Goal: Task Accomplishment & Management: Manage account settings

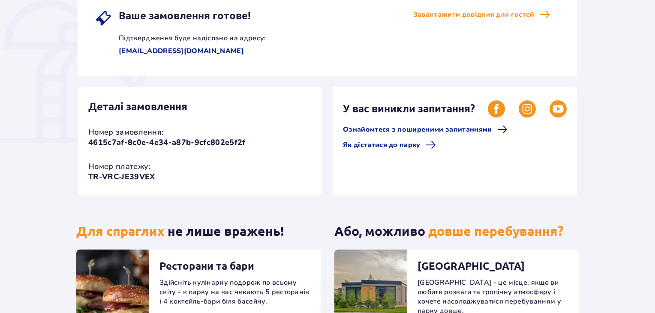
scroll to position [171, 0]
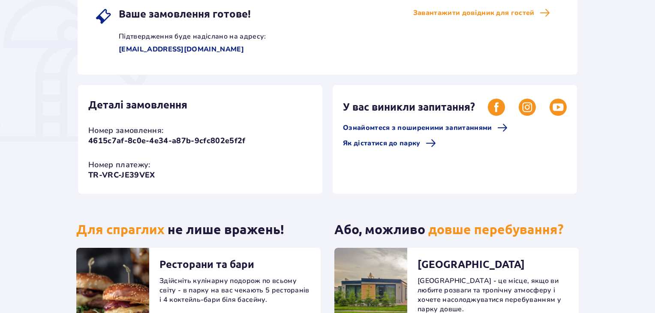
click at [182, 14] on span "Ваше замовлення готове!" at bounding box center [185, 14] width 132 height 12
click at [156, 49] on p "rsg2701@gmail.com" at bounding box center [169, 49] width 149 height 9
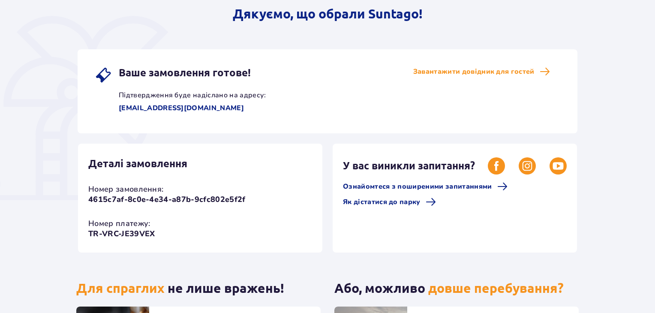
scroll to position [129, 0]
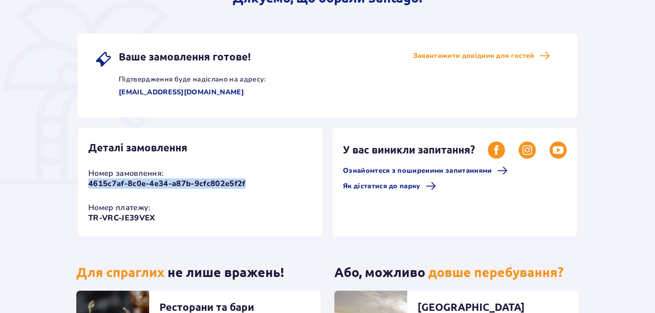
drag, startPoint x: 87, startPoint y: 181, endPoint x: 267, endPoint y: 182, distance: 180.8
click at [267, 182] on div "Деталі замовлення Номер замовлення: 4615c7af-8c0e-4e34-a87b-9cfc802e5f2f Номер …" at bounding box center [200, 182] width 244 height 109
copy p "4615c7af-8c0e-4e34-a87b-9cfc802e5f2f"
drag, startPoint x: 166, startPoint y: 212, endPoint x: 79, endPoint y: 213, distance: 87.0
click at [79, 213] on div "Деталі замовлення Номер замовлення: 4615c7af-8c0e-4e34-a87b-9cfc802e5f2f Номер …" at bounding box center [200, 182] width 244 height 109
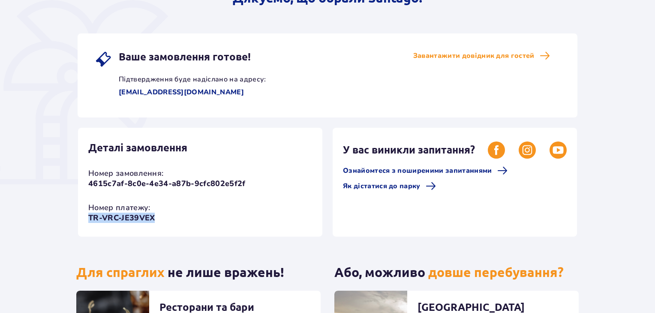
copy p "TR-VRC-JE39VEX"
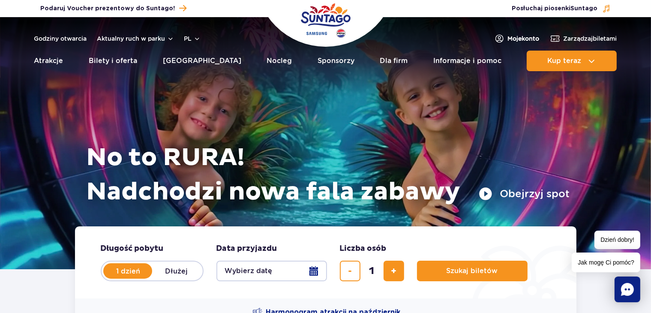
click at [511, 38] on span "Moje konto" at bounding box center [524, 38] width 32 height 9
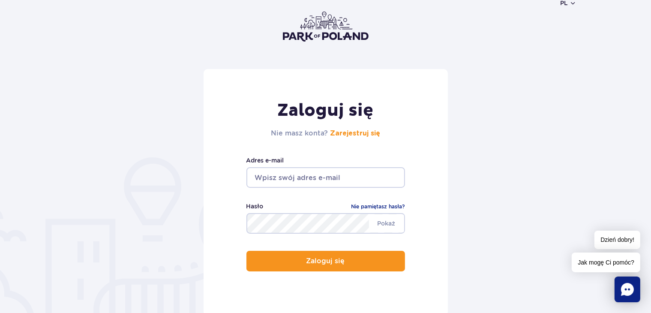
scroll to position [86, 0]
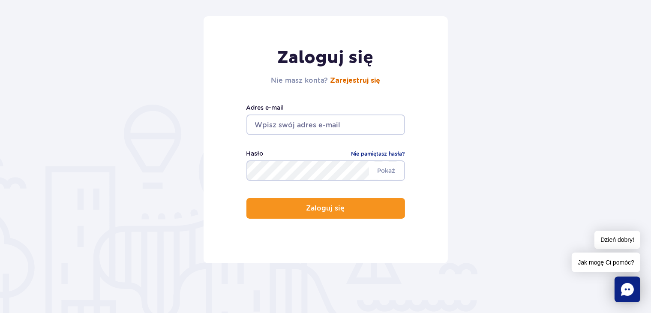
click at [356, 83] on link "Zarejestruj się" at bounding box center [355, 80] width 50 height 7
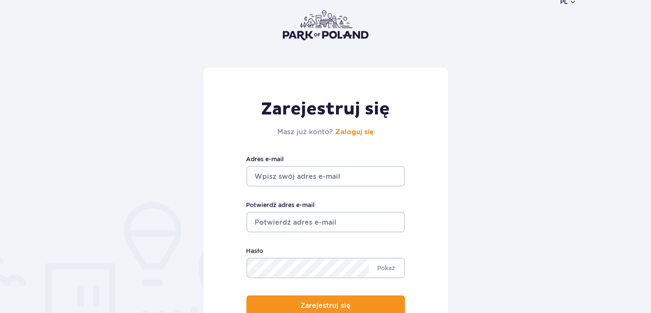
scroll to position [86, 0]
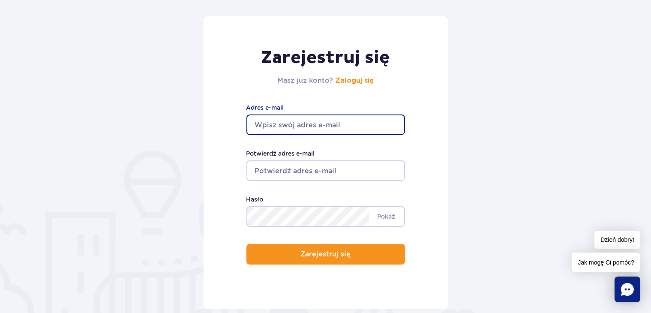
click at [292, 123] on input "Adres e-mail" at bounding box center [325, 124] width 159 height 21
type input "rsg2701@gmail.com"
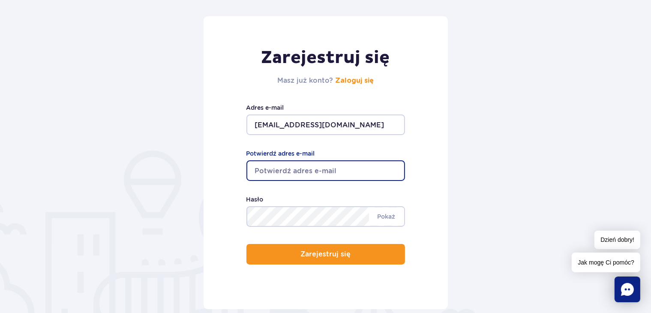
click at [293, 166] on input "Potwierdź adres e-mail" at bounding box center [325, 170] width 159 height 21
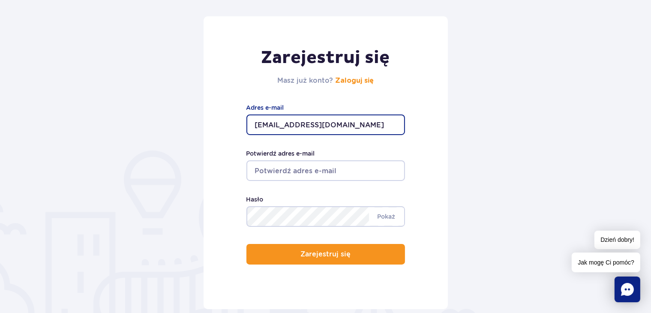
drag, startPoint x: 338, startPoint y: 122, endPoint x: 206, endPoint y: 120, distance: 131.1
click at [206, 120] on div "Zarejestruj się Masz już konto? Zaloguj się rsg2701@gmail.com Adres e-mail Potw…" at bounding box center [325, 162] width 244 height 293
click at [321, 177] on input "Potwierdź adres e-mail" at bounding box center [325, 170] width 159 height 21
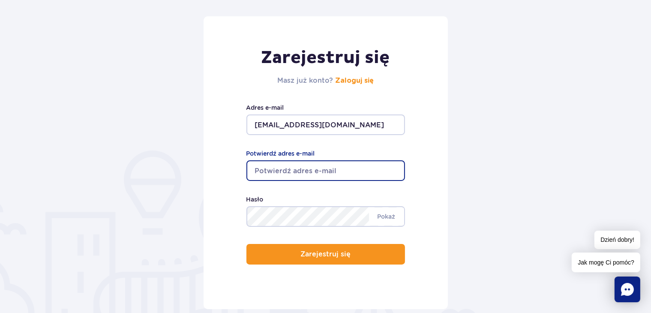
paste input "rsg2701@gmail.com"
type input "rsg2701@gmail.com"
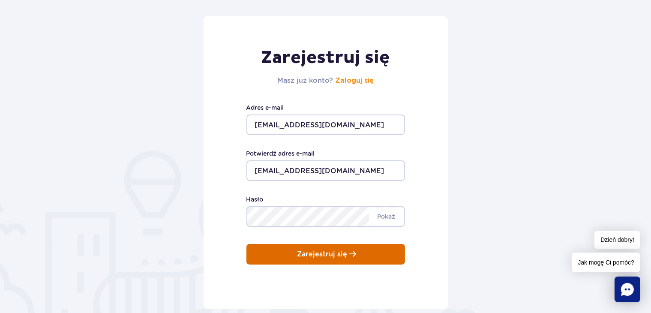
click at [306, 256] on p "Zarejestruj się" at bounding box center [322, 254] width 50 height 8
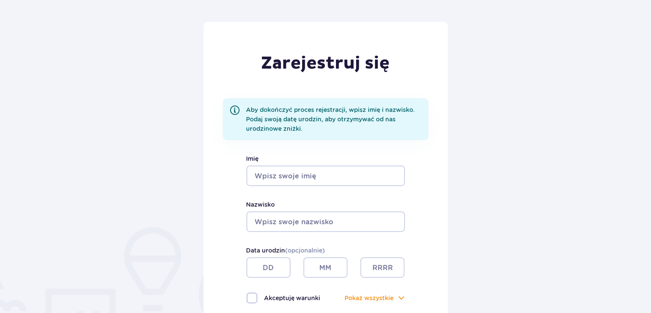
scroll to position [86, 0]
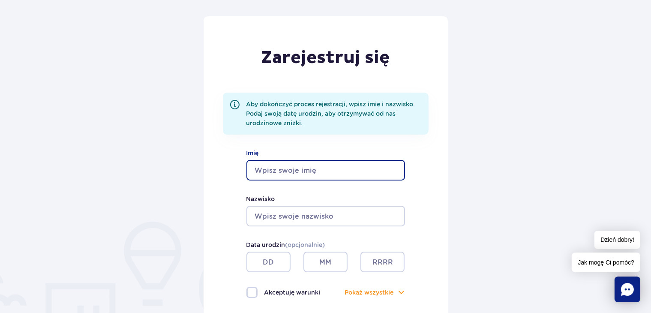
click at [286, 170] on input "Imię" at bounding box center [325, 170] width 159 height 21
type input "Serhii"
type input "Rohozhnikov"
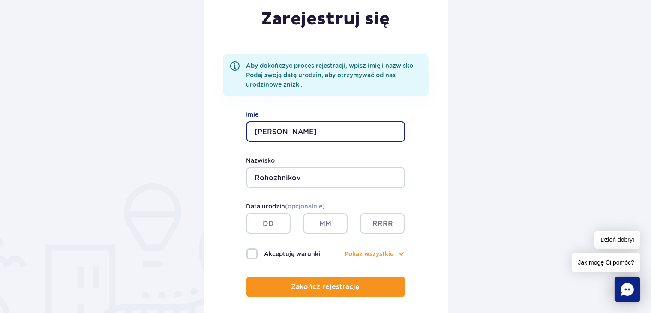
scroll to position [171, 0]
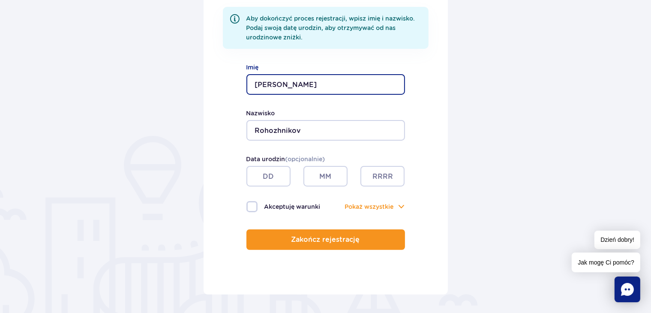
click at [267, 170] on input "text" at bounding box center [268, 176] width 44 height 21
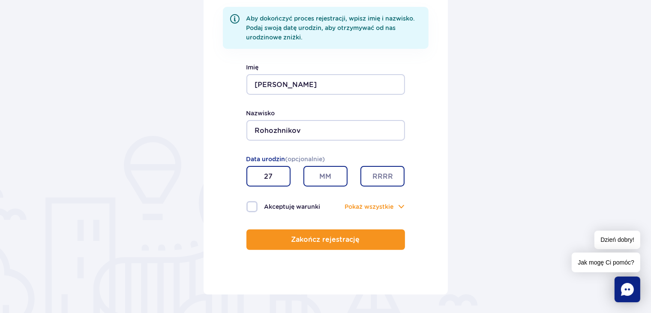
type input "27"
click at [325, 173] on input "text" at bounding box center [325, 176] width 44 height 21
type input "01"
click at [373, 174] on input "text" at bounding box center [382, 176] width 44 height 21
type input "1987"
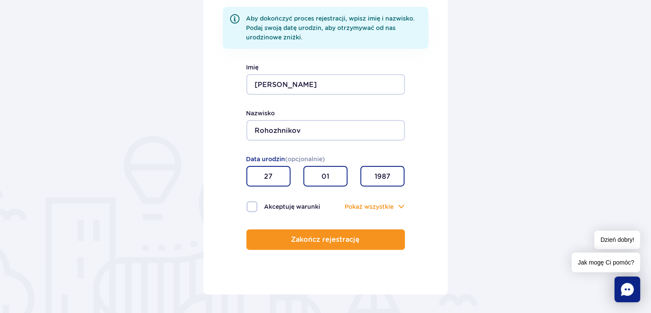
click at [250, 204] on label "Akceptuję warunki" at bounding box center [285, 206] width 79 height 11
click at [250, 203] on input "Akceptuję warunki" at bounding box center [250, 202] width 9 height 2
checkbox input "true"
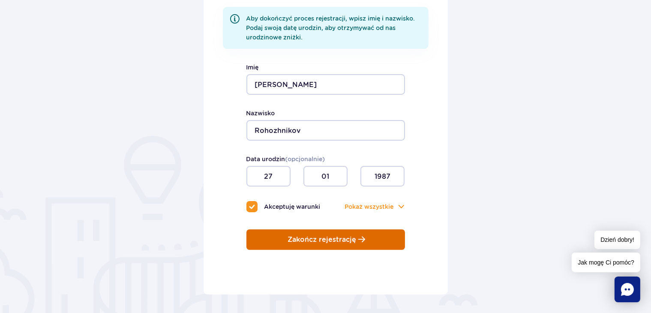
click at [300, 238] on p "Zakończ rejestrację" at bounding box center [322, 240] width 69 height 8
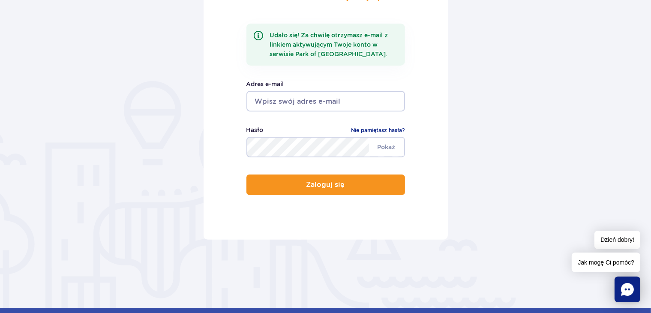
scroll to position [171, 0]
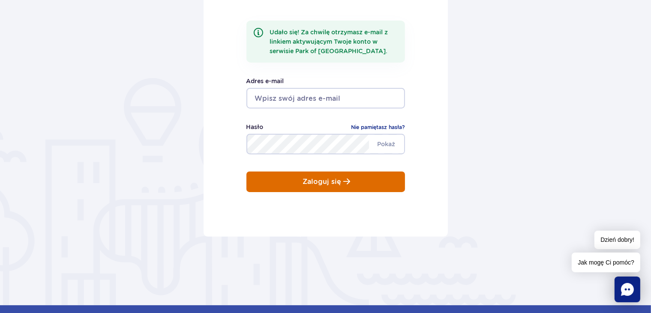
type input "[EMAIL_ADDRESS][DOMAIN_NAME]"
click at [324, 187] on button "Zaloguj się" at bounding box center [325, 181] width 159 height 21
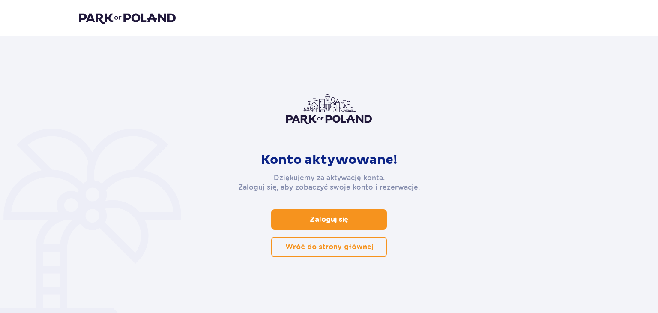
click at [326, 217] on p "Zaloguj się" at bounding box center [329, 219] width 39 height 9
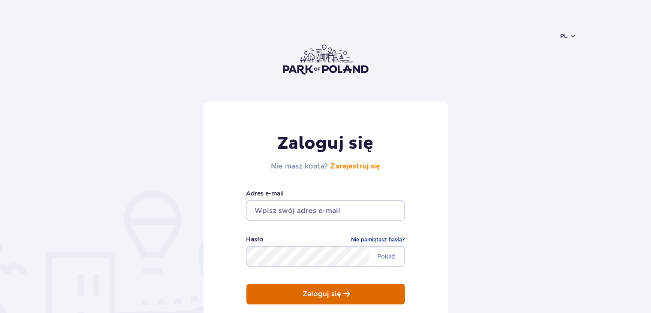
type input "rsg2701@gmail.com"
click at [303, 290] on p "Zaloguj się" at bounding box center [322, 294] width 39 height 8
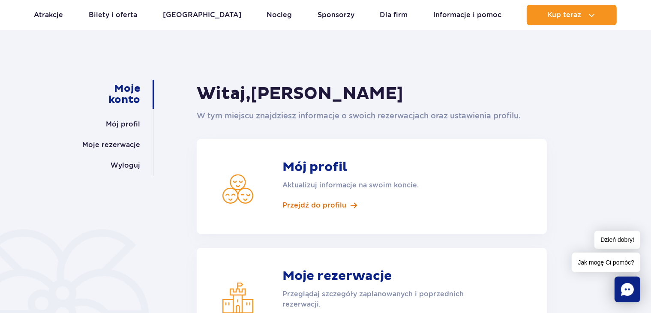
scroll to position [129, 0]
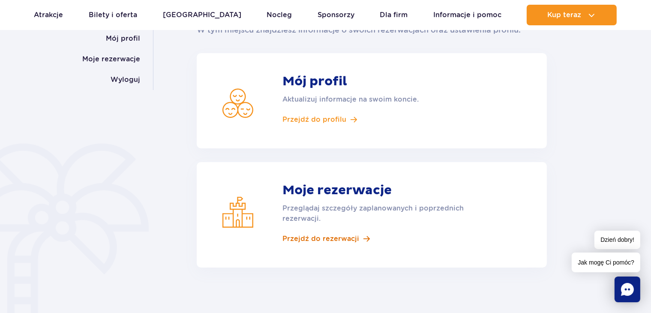
click at [333, 242] on span "Przejdź do rezerwacji" at bounding box center [320, 238] width 77 height 9
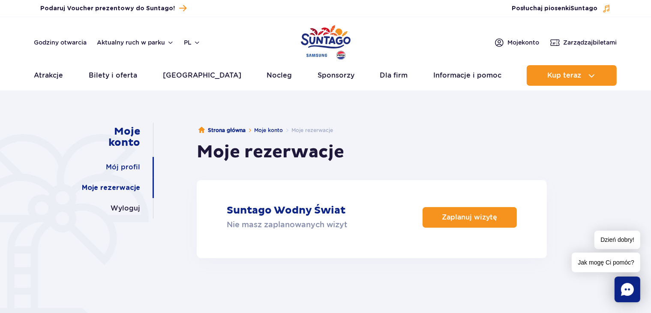
click at [134, 163] on link "Mój profil" at bounding box center [123, 167] width 34 height 21
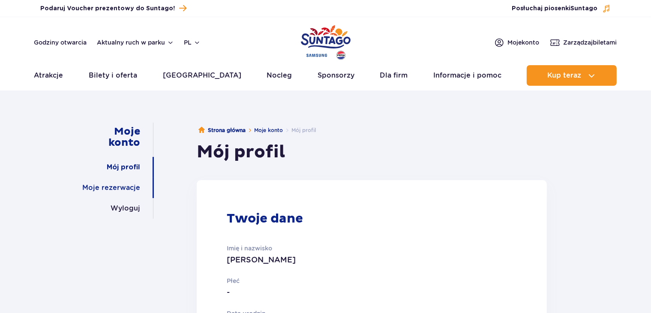
click at [131, 187] on link "Moje rezerwacje" at bounding box center [111, 187] width 58 height 21
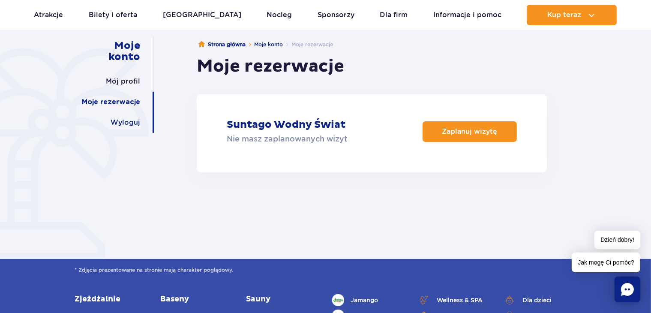
click at [120, 121] on link "Wyloguj" at bounding box center [126, 122] width 30 height 21
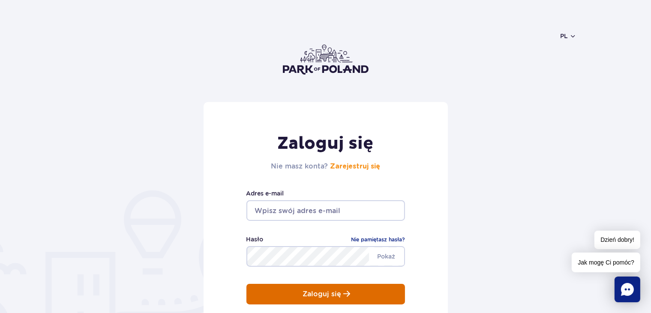
type input "[EMAIL_ADDRESS][DOMAIN_NAME]"
click at [299, 293] on button "Zaloguj się" at bounding box center [325, 294] width 159 height 21
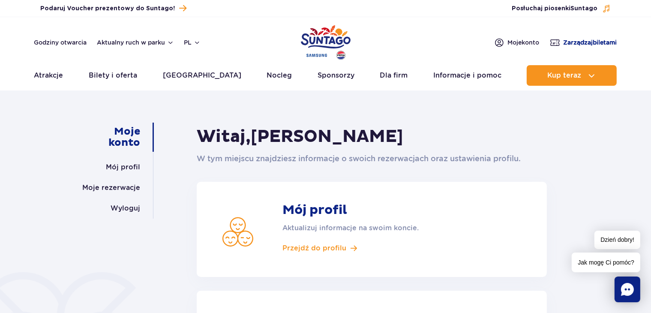
click at [550, 41] on img at bounding box center [555, 42] width 10 height 11
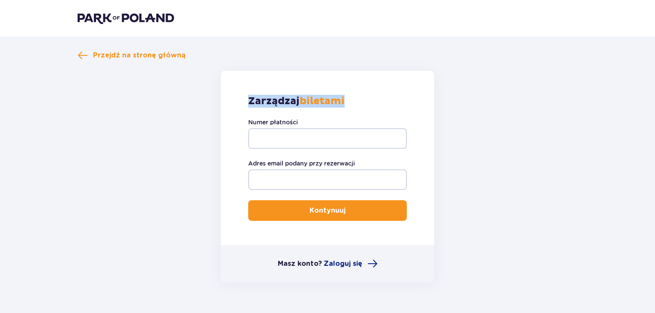
drag, startPoint x: 247, startPoint y: 103, endPoint x: 349, endPoint y: 102, distance: 102.4
click at [351, 103] on div "Zarządzaj biletami Numer płatności Adres email podany przy rezerwacji Kontynuuj" at bounding box center [327, 158] width 213 height 174
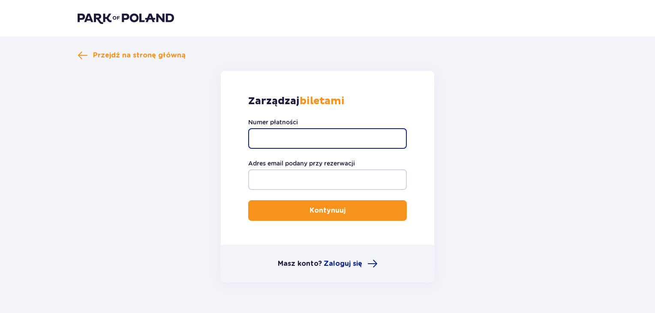
click at [345, 143] on input "Numer płatności" at bounding box center [327, 138] width 159 height 21
paste input "4615c7af-8c0e-4e34-a87b-9cfc802e5f2f"
drag, startPoint x: 259, startPoint y: 136, endPoint x: 425, endPoint y: 138, distance: 166.2
click at [425, 138] on div "Zarządzaj biletami Numer płatności 4615c7af-8c0e-4e34-a87b-9cfc802e5f2f Adres e…" at bounding box center [327, 158] width 213 height 174
paste input "TR-VRC-JE39VEX"
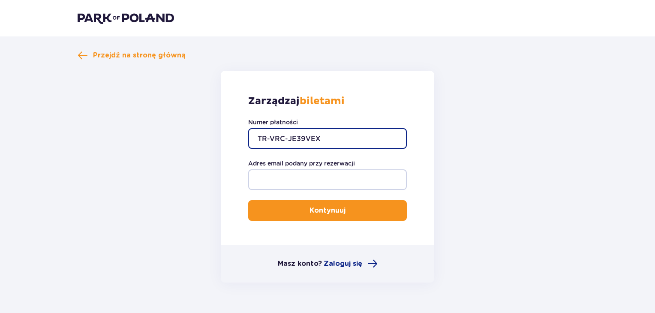
type input "TR-VRC-JE39VEX"
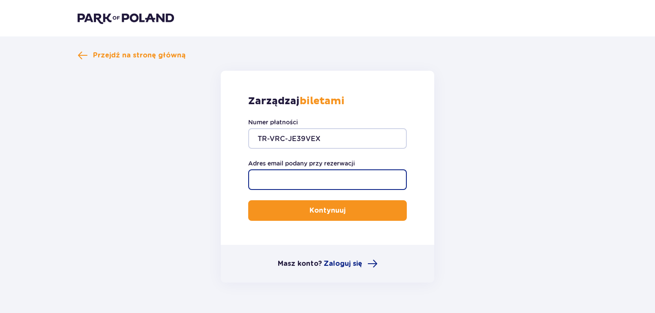
click at [314, 181] on input "Adres email podany przy rezerwacji" at bounding box center [327, 179] width 159 height 21
type input "[EMAIL_ADDRESS][DOMAIN_NAME]"
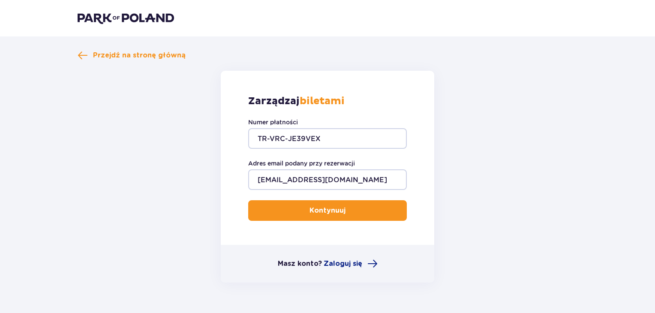
click at [320, 213] on p "Kontynuuj" at bounding box center [327, 210] width 36 height 9
